Goal: Task Accomplishment & Management: Use online tool/utility

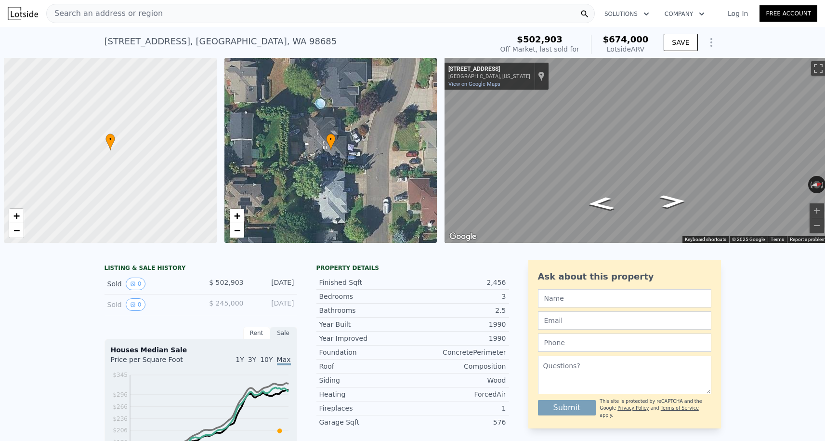
scroll to position [0, 4]
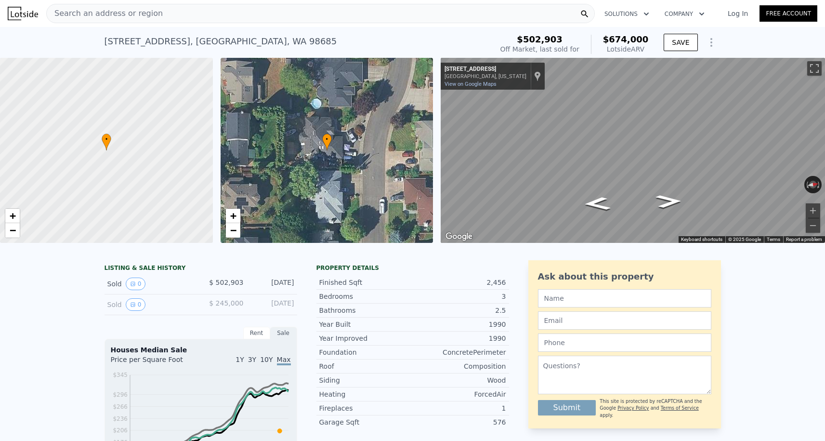
click at [132, 13] on span "Search an address or region" at bounding box center [105, 14] width 116 height 12
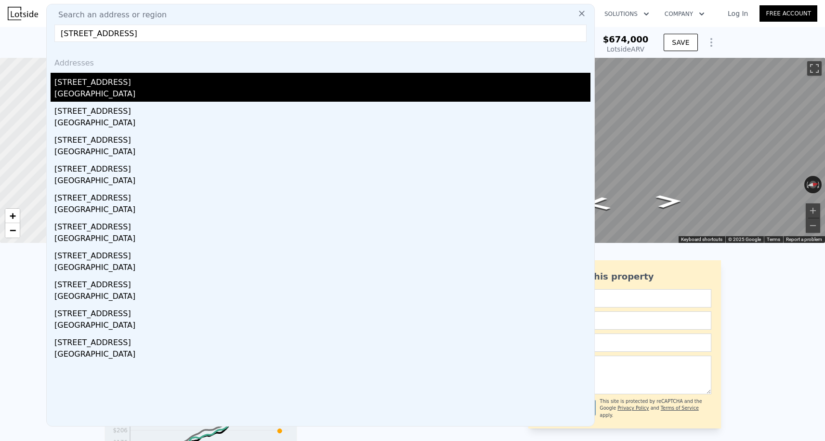
type input "[STREET_ADDRESS]"
click at [131, 88] on div "[GEOGRAPHIC_DATA]" at bounding box center [322, 94] width 536 height 13
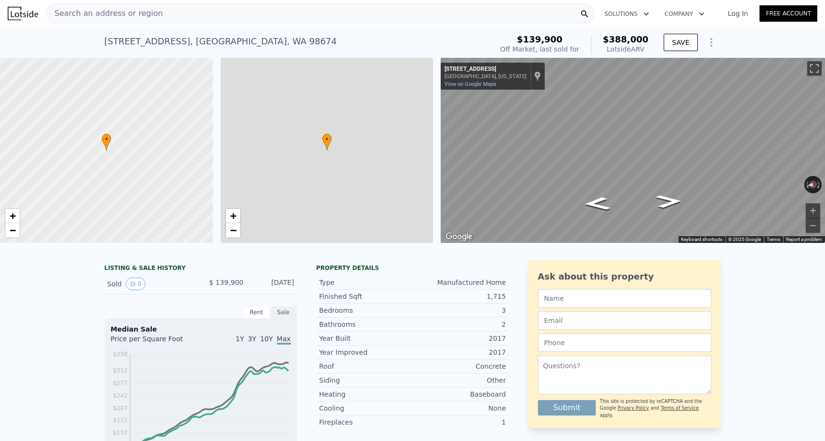
type input "$ 388,000"
type input "4"
type input "3"
type input "1.75"
type input "2"
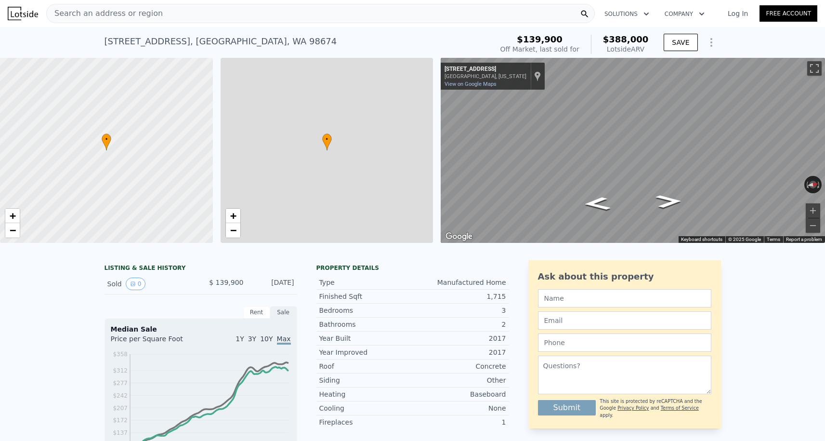
type input "1404"
type input "1440"
type input "69696"
type input "158994"
type input "$ 210,891"
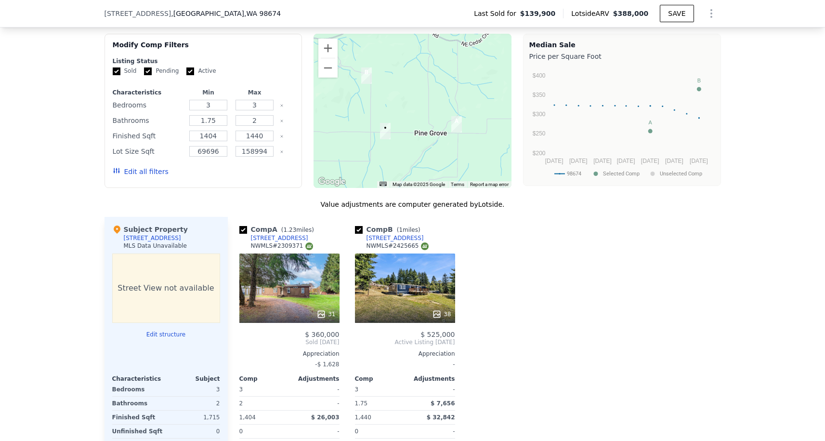
scroll to position [892, 0]
